Goal: Check status: Check status

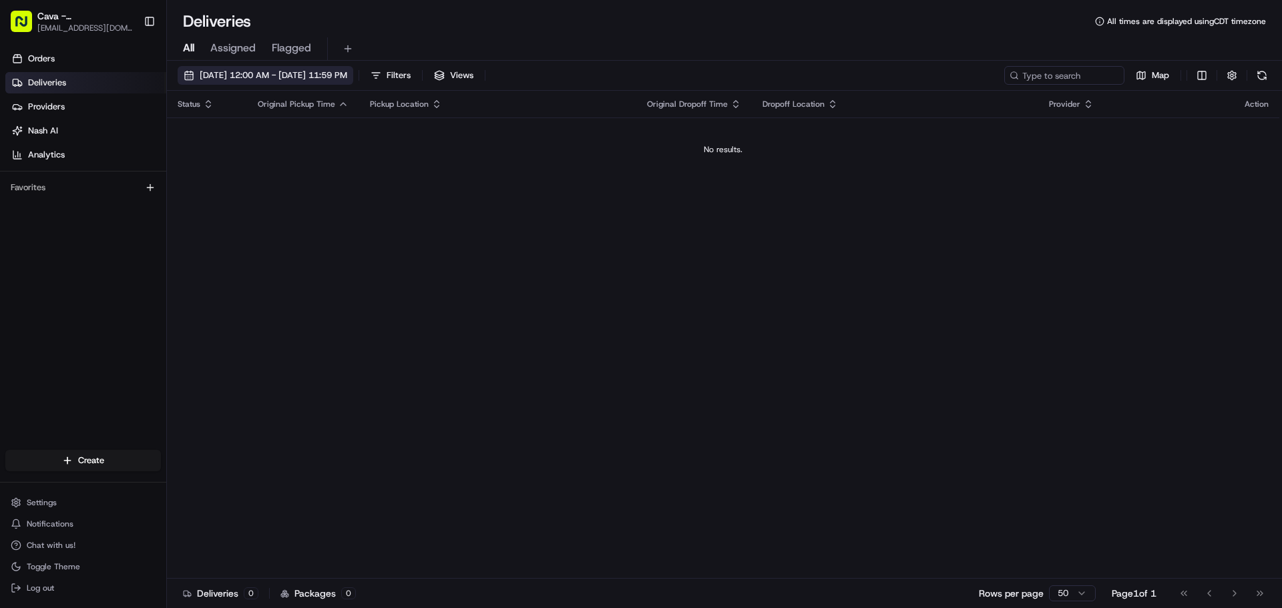
click at [288, 77] on span "[DATE] 12:00 AM - [DATE] 11:59 PM" at bounding box center [274, 75] width 148 height 12
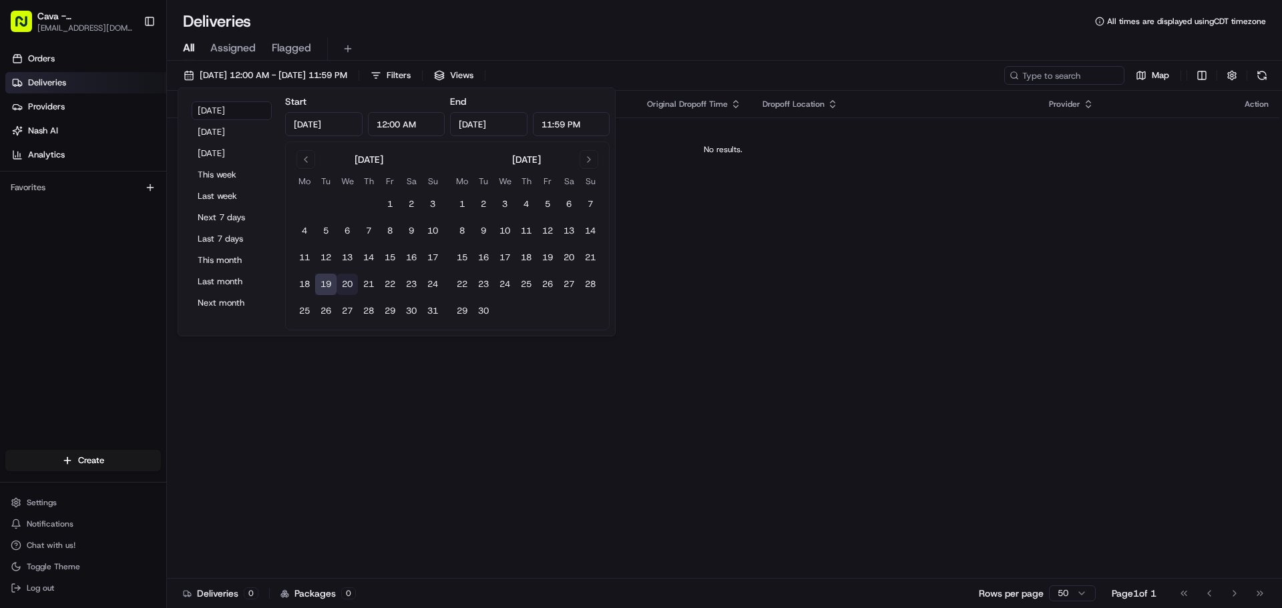
click at [348, 281] on button "20" at bounding box center [346, 284] width 21 height 21
type input "[DATE]"
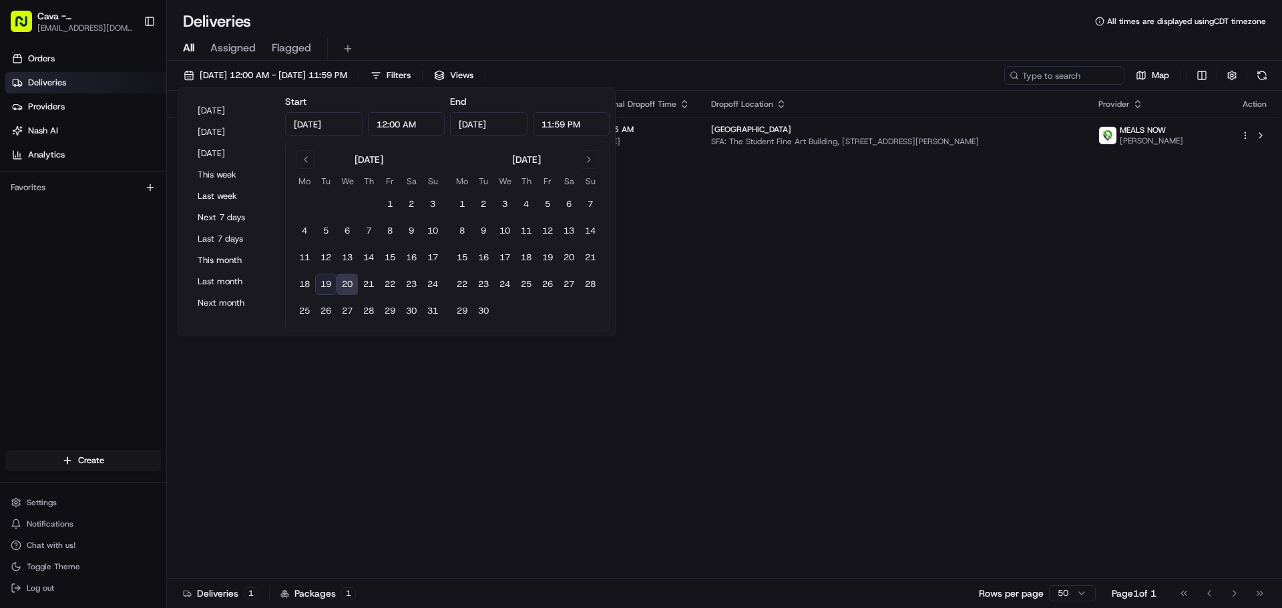
click at [541, 33] on div "All Assigned Flagged" at bounding box center [724, 46] width 1115 height 29
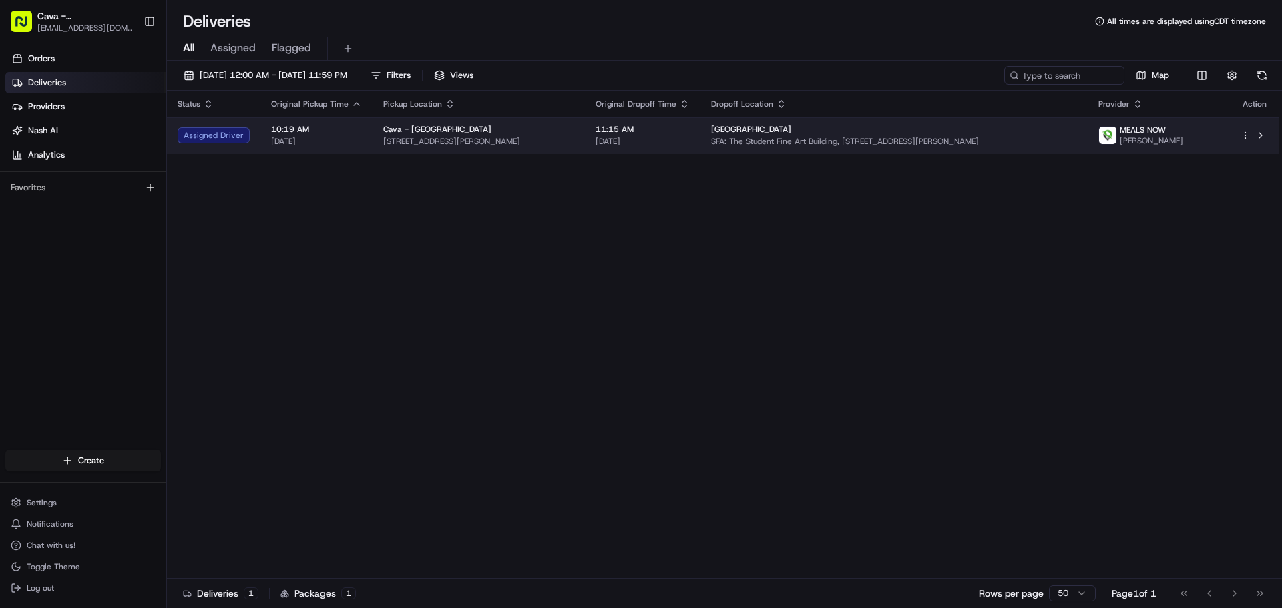
click at [300, 136] on span "[DATE]" at bounding box center [316, 141] width 91 height 11
